Goal: Obtain resource: Download file/media

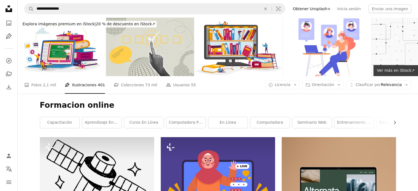
scroll to position [1814, 0]
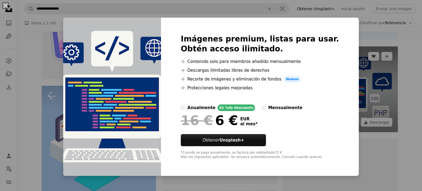
click at [354, 38] on div "An X shape Imágenes premium, listas para usar. Obtén acceso ilimitado. A plus s…" at bounding box center [211, 95] width 422 height 191
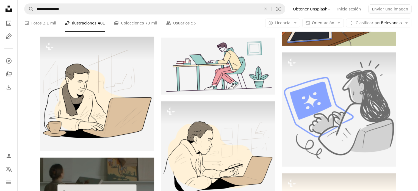
scroll to position [1017, 0]
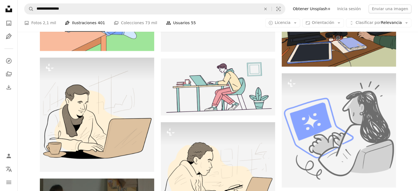
click at [173, 25] on link "People Usuarios 55" at bounding box center [181, 23] width 30 height 18
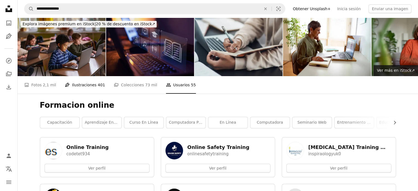
click at [74, 84] on link "Pen Tool Ilustraciones 401" at bounding box center [85, 85] width 40 height 18
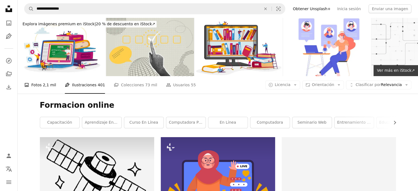
click at [34, 84] on link "A photo Fotos 2,1 mil" at bounding box center [40, 85] width 32 height 18
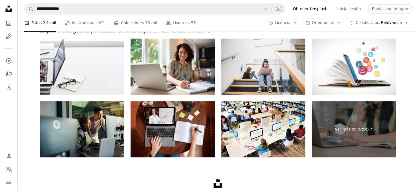
scroll to position [934, 0]
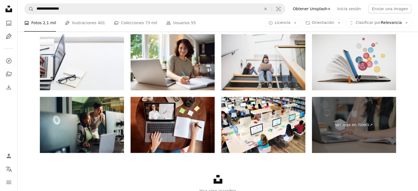
click at [359, 64] on img at bounding box center [354, 62] width 84 height 56
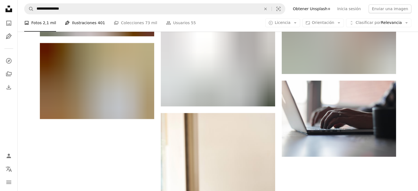
scroll to position [602, 0]
